Goal: Task Accomplishment & Management: Complete application form

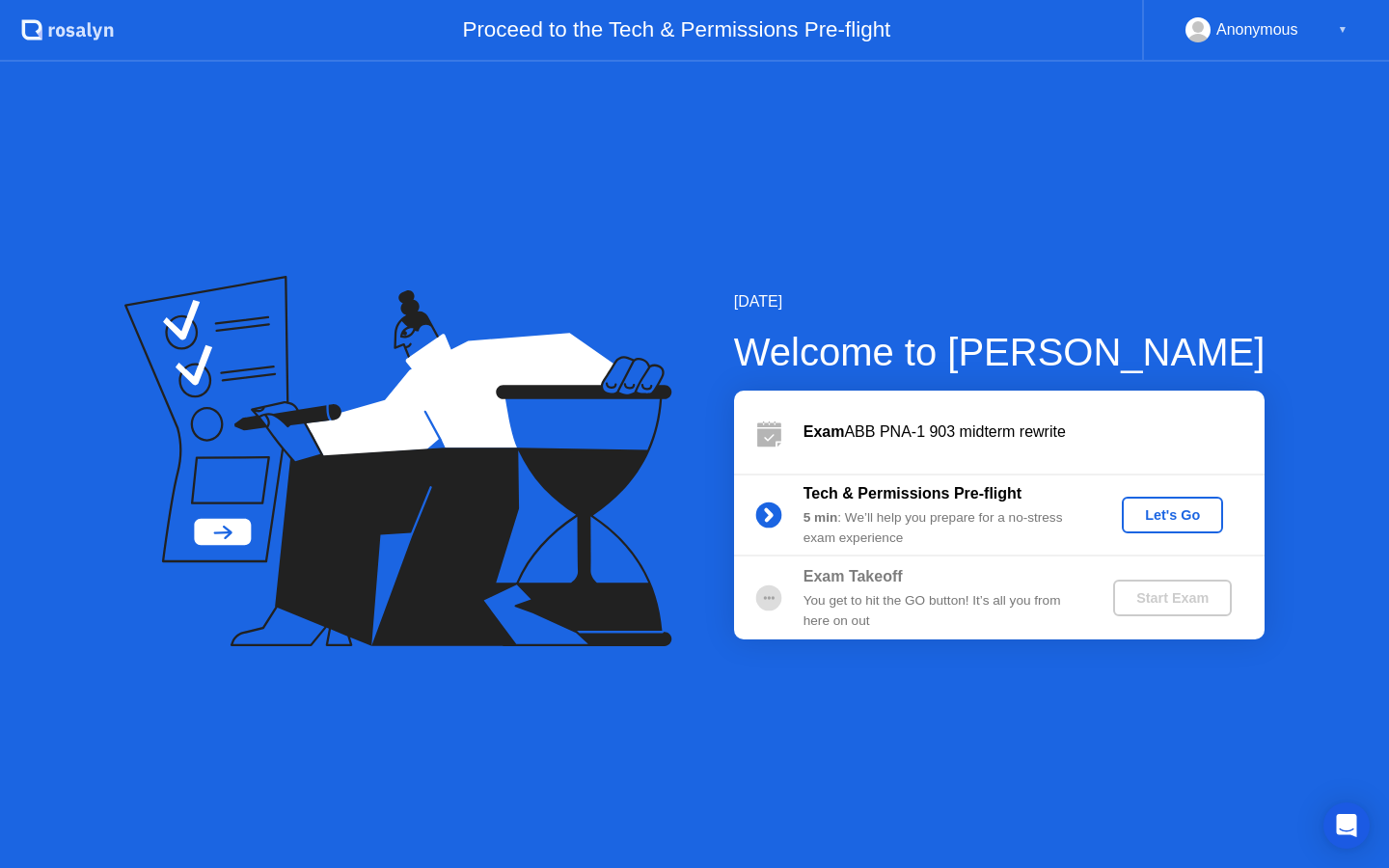
click at [1182, 514] on div "Let's Go" at bounding box center [1173, 516] width 86 height 16
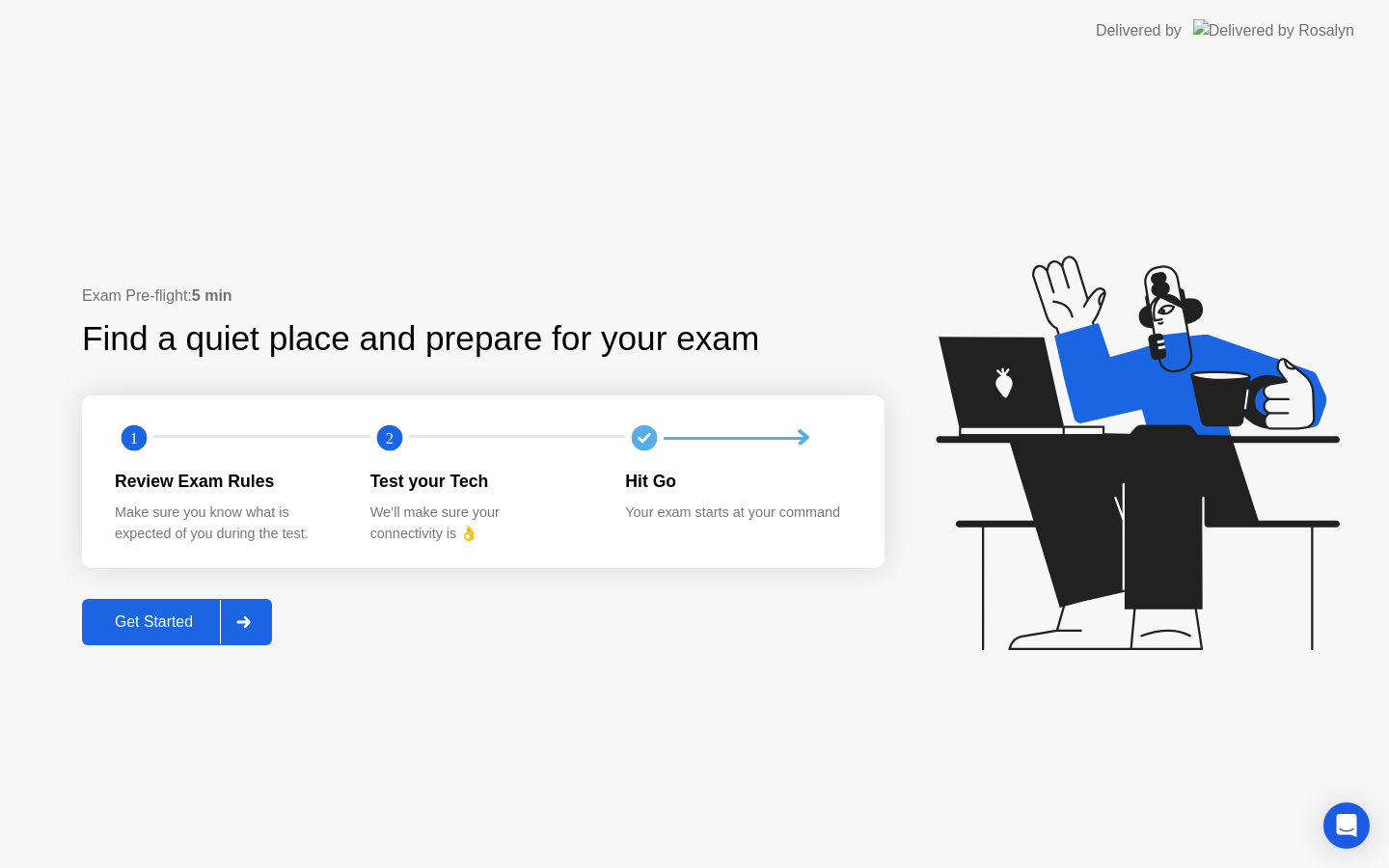
click at [239, 632] on div at bounding box center [242, 621] width 46 height 44
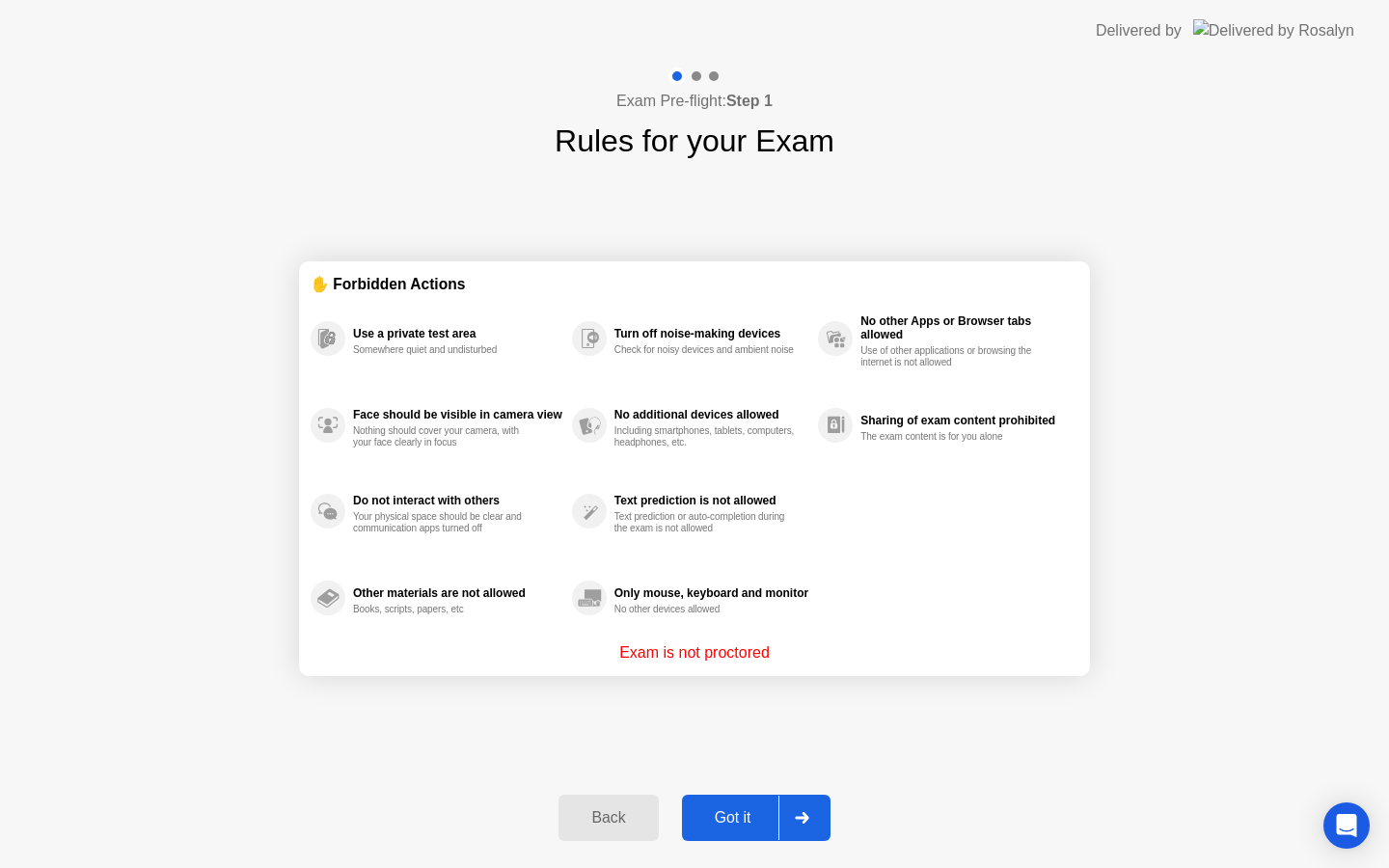
click at [774, 826] on div "Got it" at bounding box center [733, 818] width 91 height 18
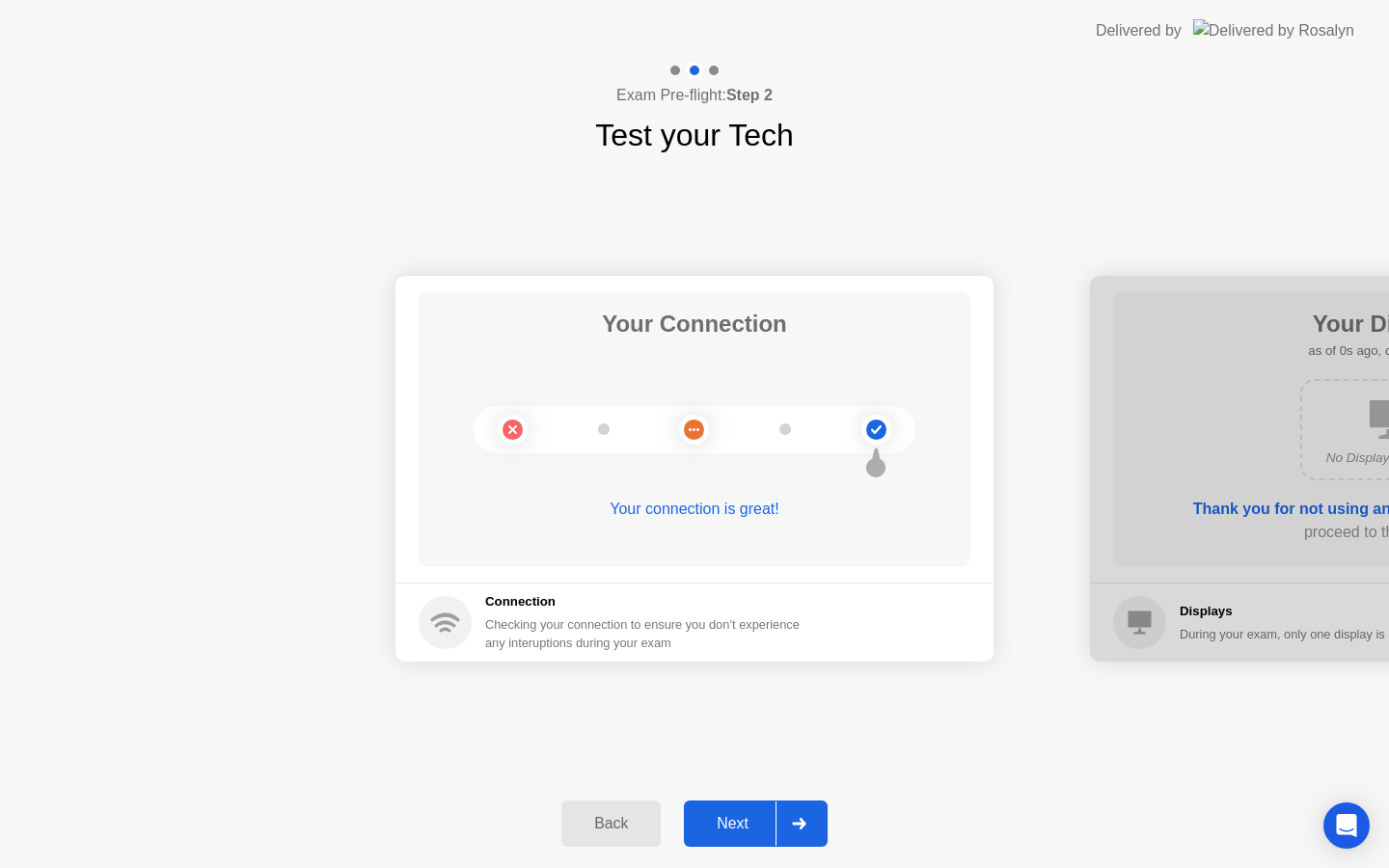
click at [795, 811] on div at bounding box center [798, 823] width 46 height 44
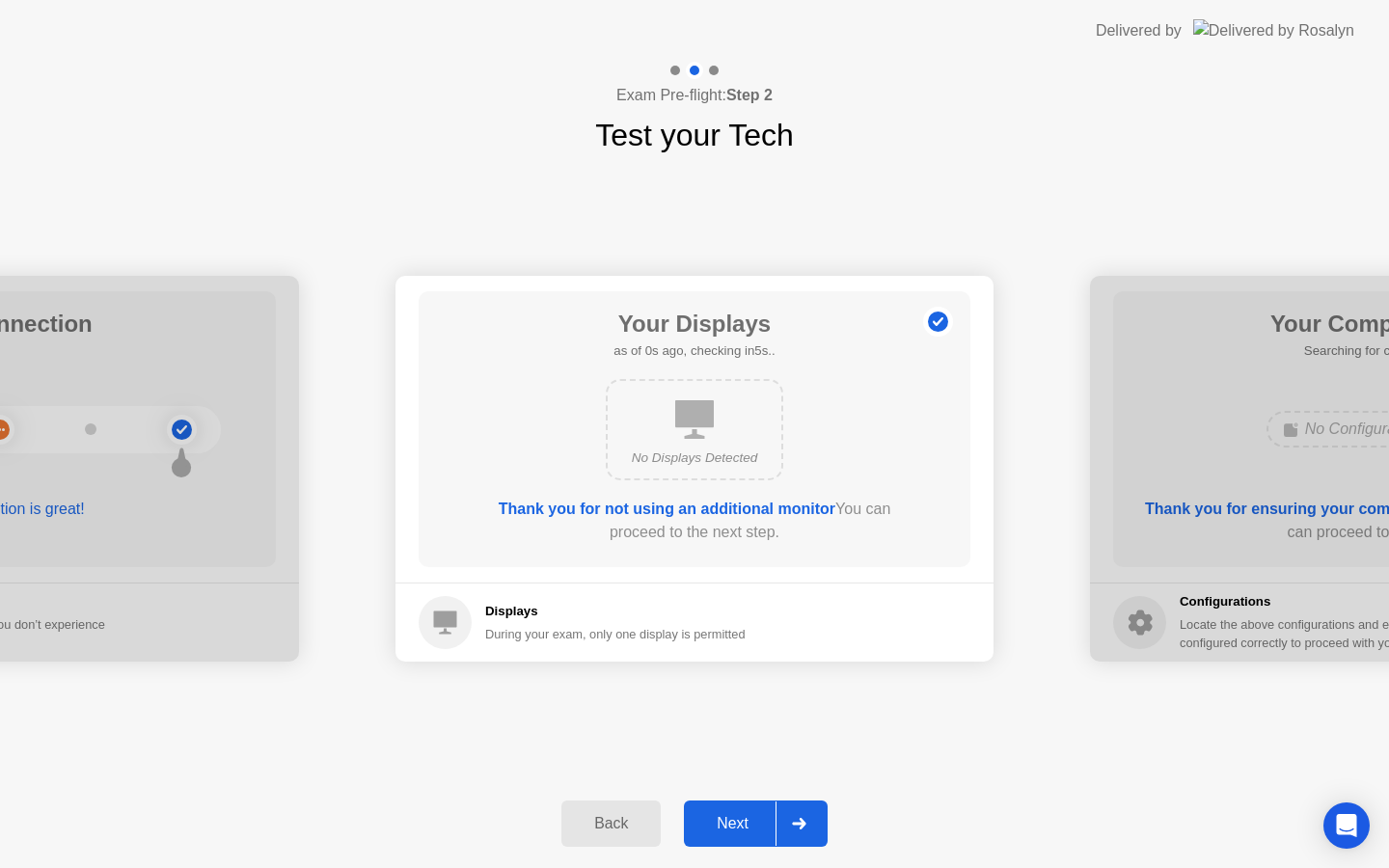
click at [796, 811] on div at bounding box center [798, 823] width 46 height 44
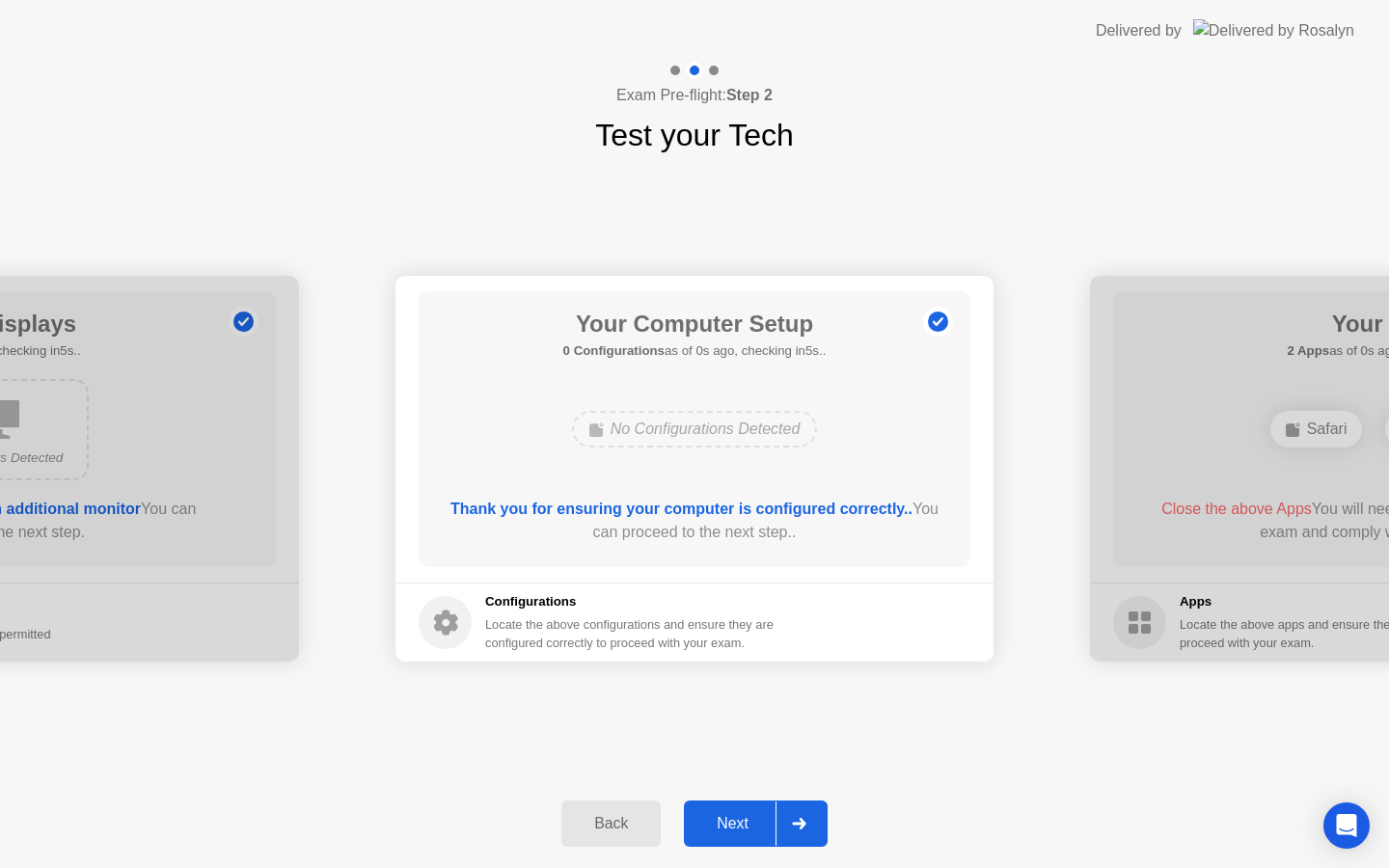
click at [796, 811] on div at bounding box center [798, 823] width 46 height 44
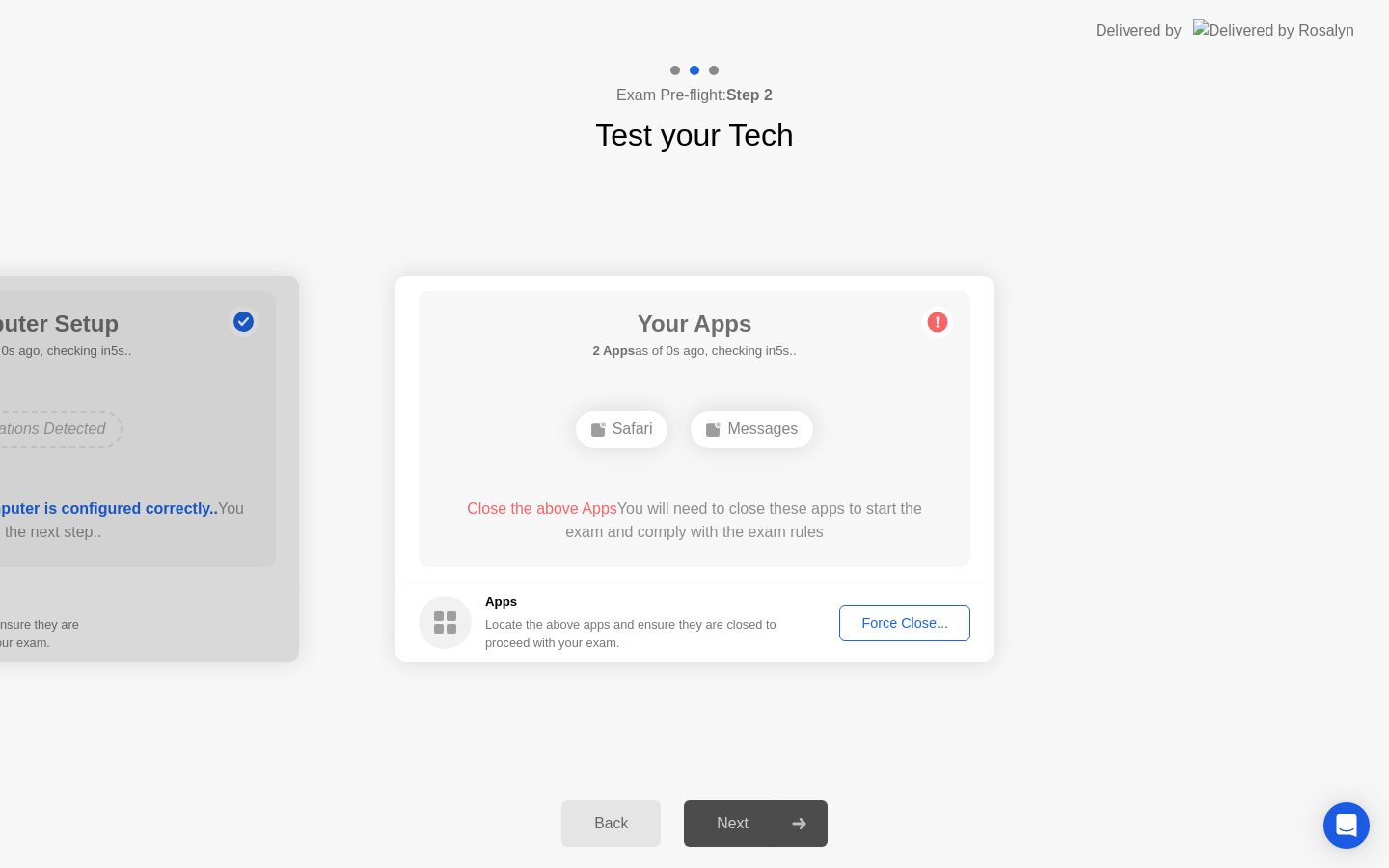
click at [796, 813] on div at bounding box center [798, 823] width 46 height 44
click at [910, 626] on div "Force Close..." at bounding box center [905, 623] width 118 height 16
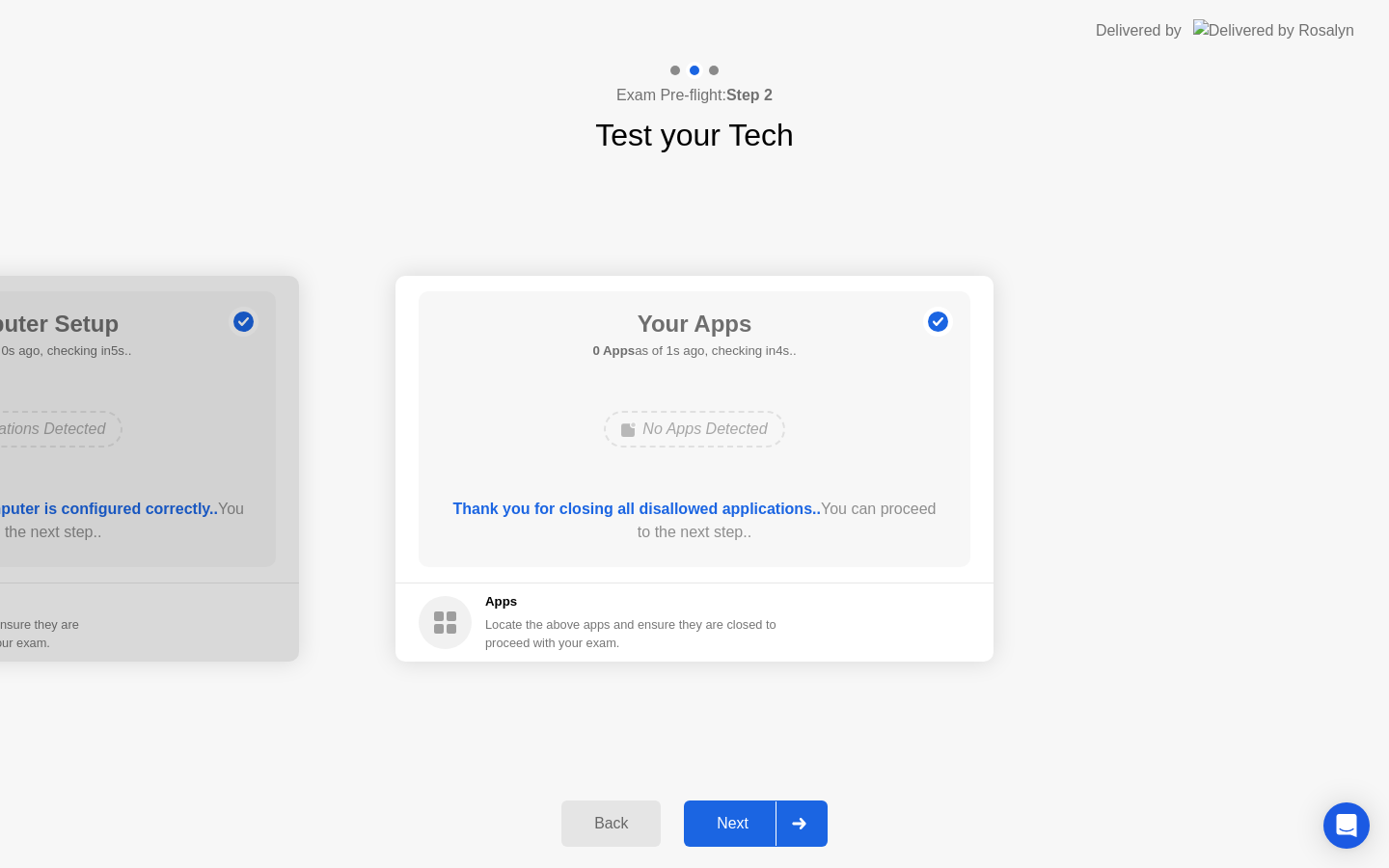
click at [744, 818] on div "Next" at bounding box center [733, 824] width 86 height 18
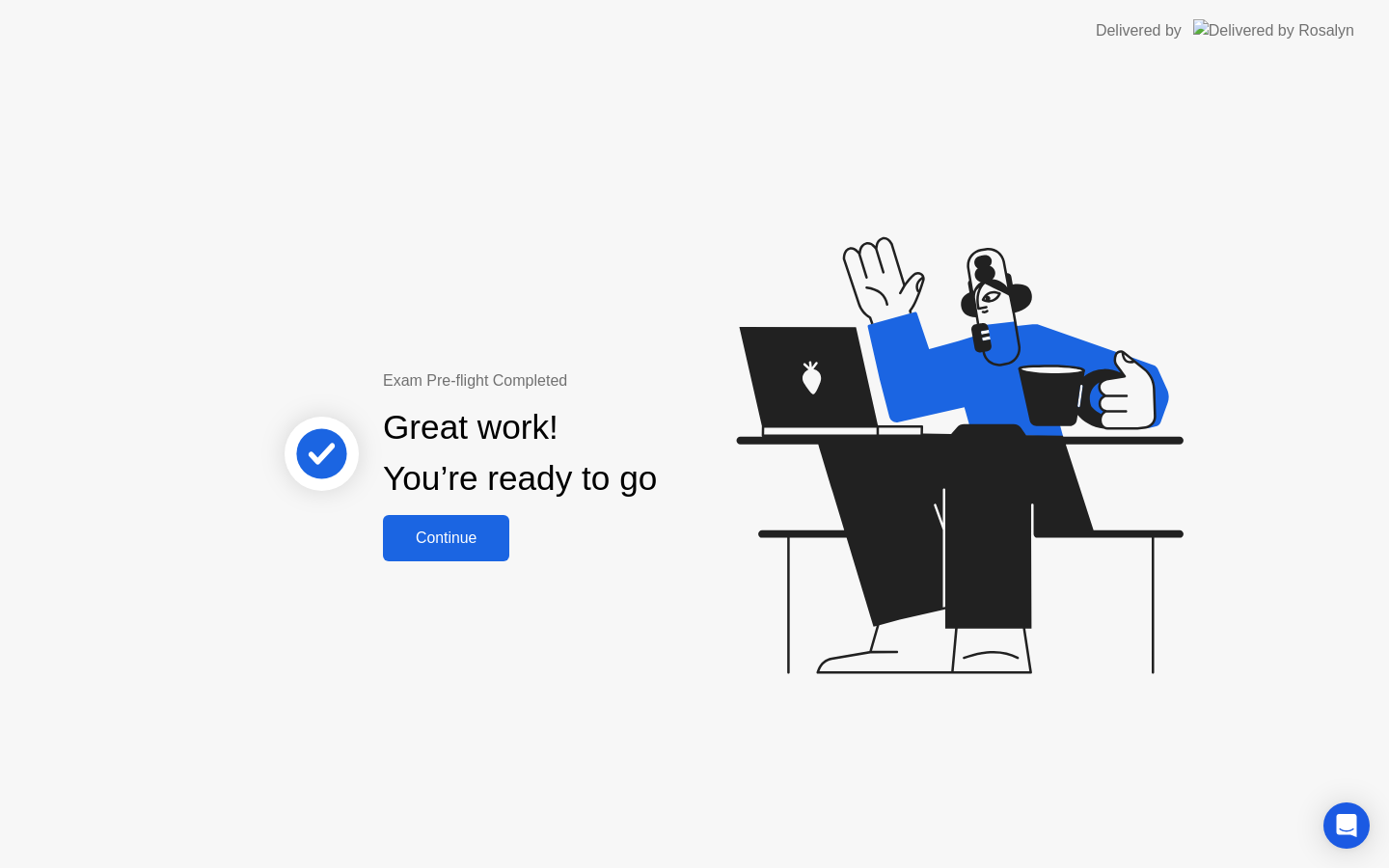
click at [468, 529] on div "Continue" at bounding box center [446, 538] width 115 height 18
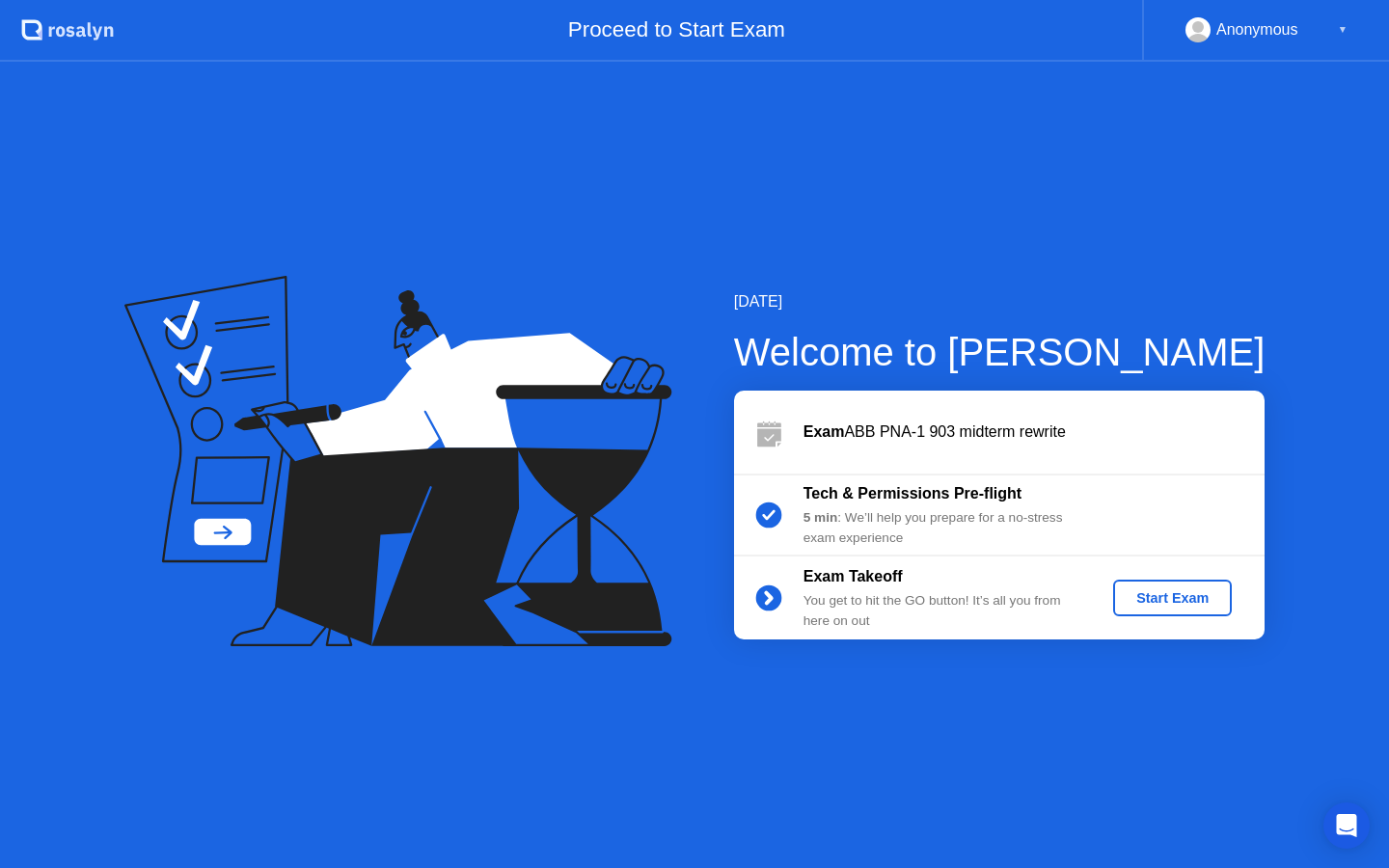
click at [1150, 599] on div "Start Exam" at bounding box center [1173, 599] width 104 height 16
